Goal: Find specific page/section: Find specific page/section

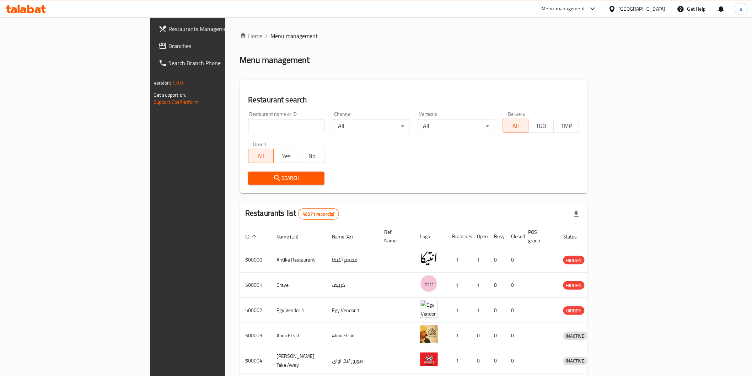
click at [659, 15] on div "[GEOGRAPHIC_DATA]" at bounding box center [636, 8] width 69 height 17
click at [618, 11] on div at bounding box center [613, 9] width 10 height 8
click at [591, 188] on div "[GEOGRAPHIC_DATA]" at bounding box center [588, 186] width 47 height 8
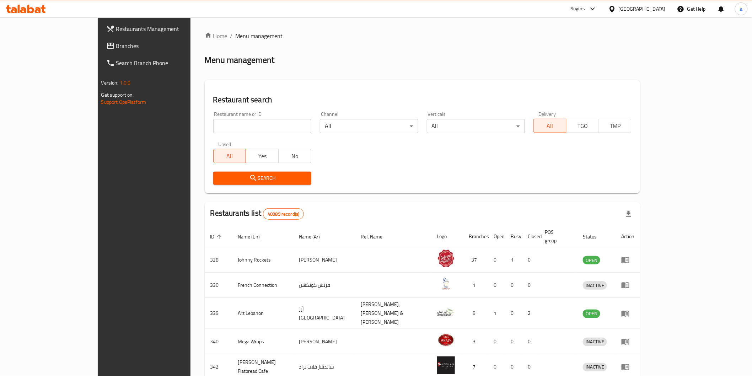
click at [116, 45] on span "Branches" at bounding box center [166, 46] width 101 height 9
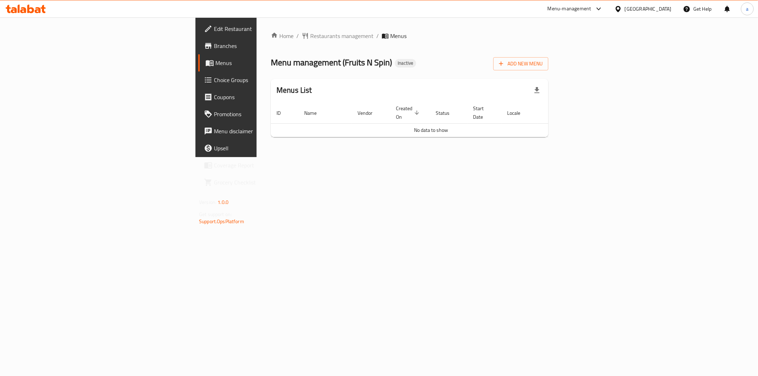
click at [256, 157] on div "Home / Restaurants management / Menus Menu management ( Fruits N Spin ) Inactiv…" at bounding box center [409, 87] width 306 height 140
click at [214, 44] on span "Branches" at bounding box center [265, 46] width 102 height 9
